Goal: Task Accomplishment & Management: Manage account settings

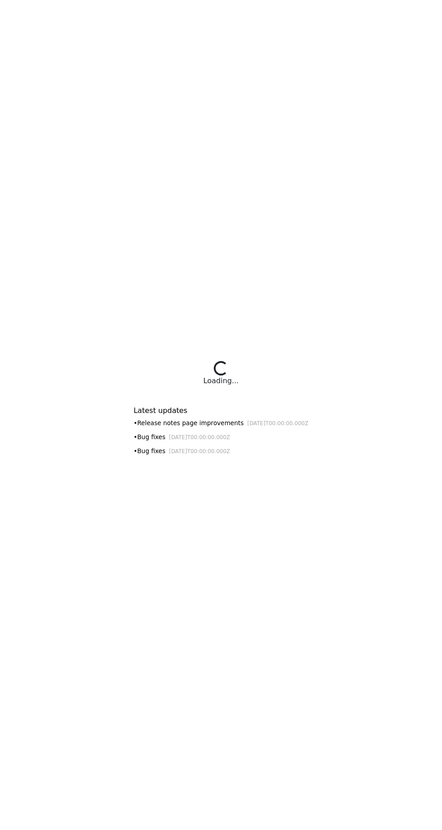
select select "**********"
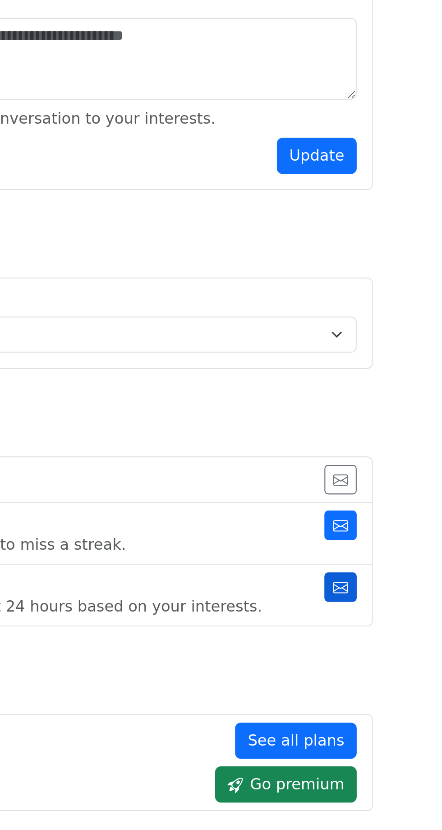
click at [363, 570] on button "button" at bounding box center [362, 577] width 15 height 14
click at [363, 545] on icon "button" at bounding box center [362, 547] width 7 height 5
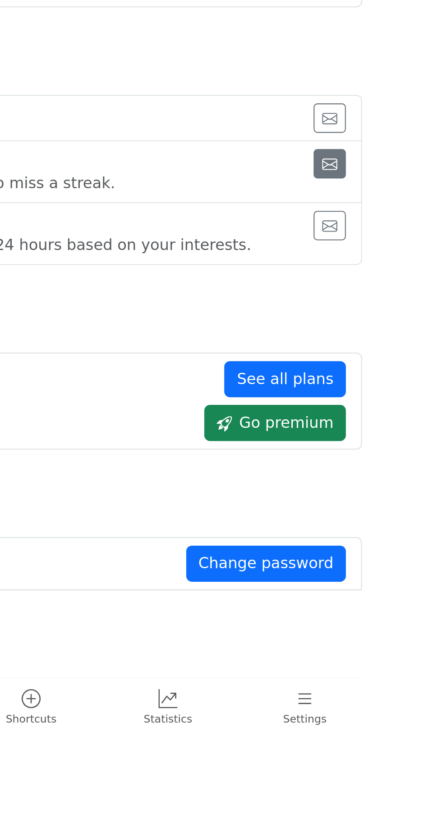
click at [360, 800] on button "Delete" at bounding box center [353, 804] width 36 height 17
